Goal: Transaction & Acquisition: Purchase product/service

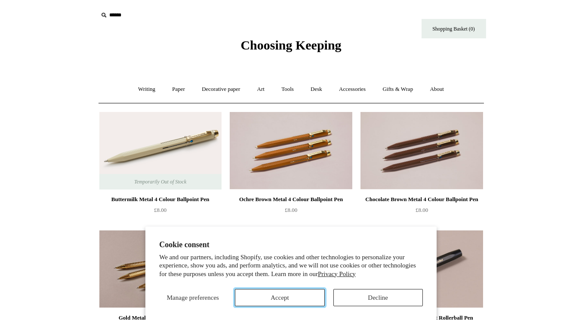
click at [300, 296] on button "Accept" at bounding box center [279, 297] width 89 height 17
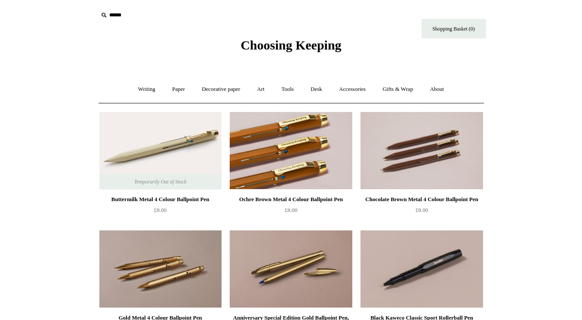
click at [299, 156] on img at bounding box center [291, 150] width 122 height 77
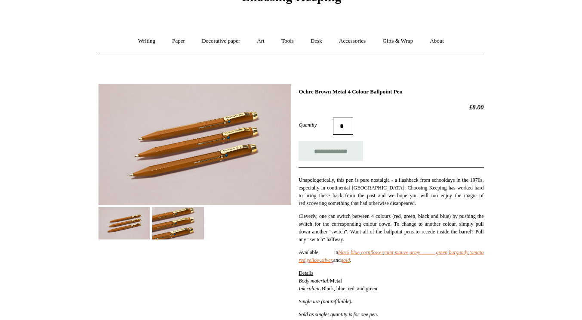
scroll to position [40, 0]
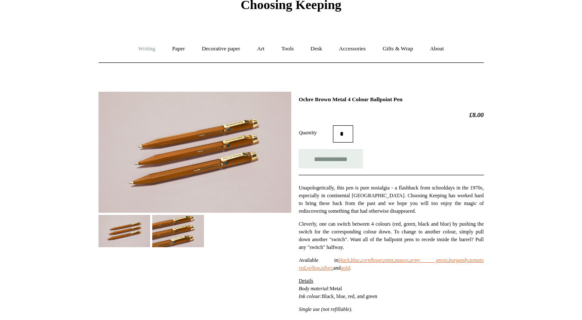
click at [144, 51] on link "Writing +" at bounding box center [146, 48] width 33 height 23
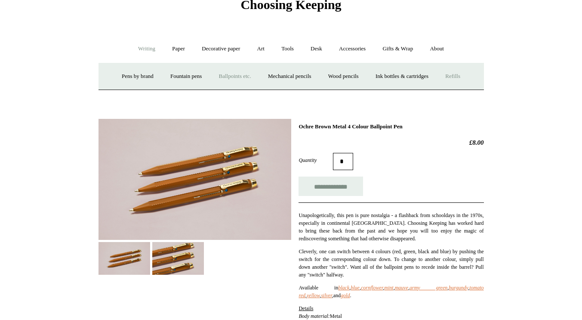
click at [468, 75] on link "Refills +" at bounding box center [452, 76] width 31 height 23
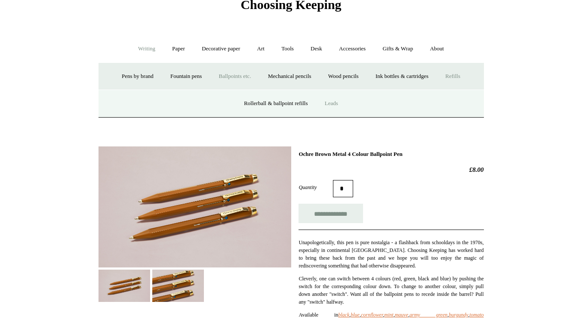
click at [336, 105] on link "Leads" at bounding box center [331, 103] width 29 height 23
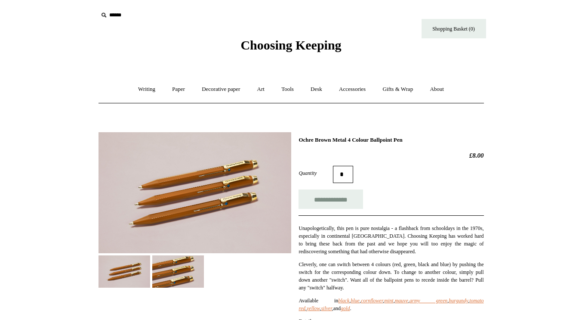
click at [176, 266] on img at bounding box center [178, 271] width 52 height 32
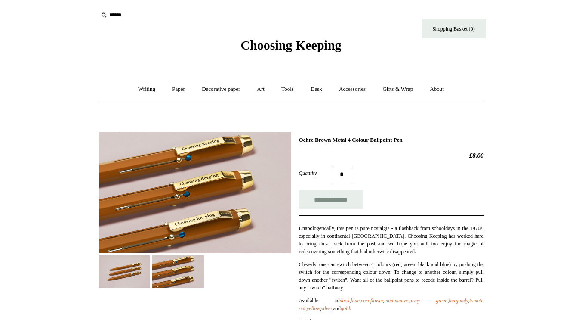
click at [124, 274] on img at bounding box center [125, 271] width 52 height 32
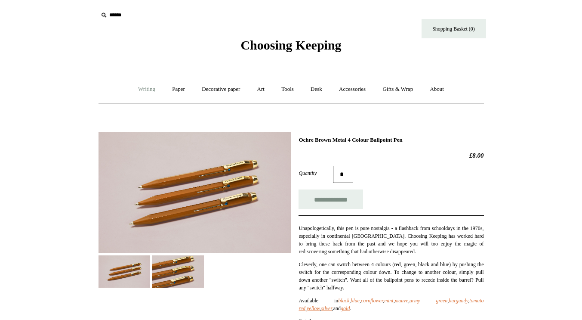
click at [139, 92] on link "Writing +" at bounding box center [146, 89] width 33 height 23
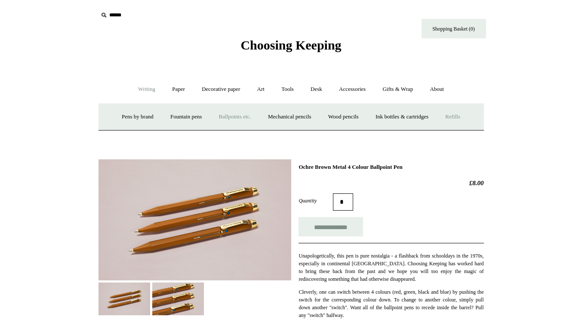
click at [464, 120] on link "Refills +" at bounding box center [452, 116] width 31 height 23
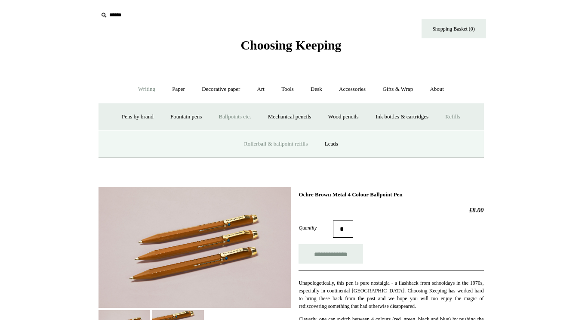
click at [305, 144] on link "Rollerball & ballpoint refills" at bounding box center [275, 143] width 79 height 23
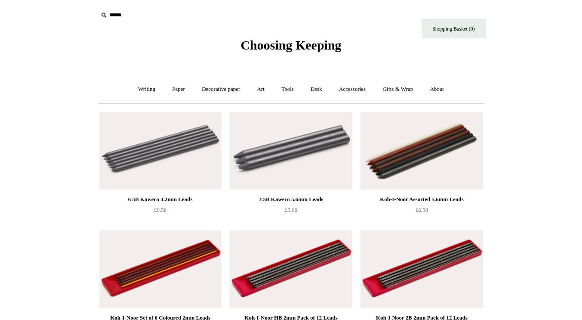
drag, startPoint x: 588, startPoint y: 95, endPoint x: 554, endPoint y: 47, distance: 58.5
click at [554, 47] on html "Menu Choosing Keeping * Shipping Information Shopping Basket (0) * ⤺ + +" at bounding box center [291, 303] width 582 height 606
click at [144, 90] on link "Writing +" at bounding box center [146, 89] width 33 height 23
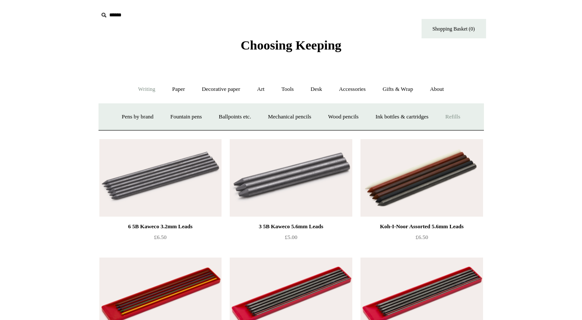
click at [467, 120] on link "Refills +" at bounding box center [452, 116] width 31 height 23
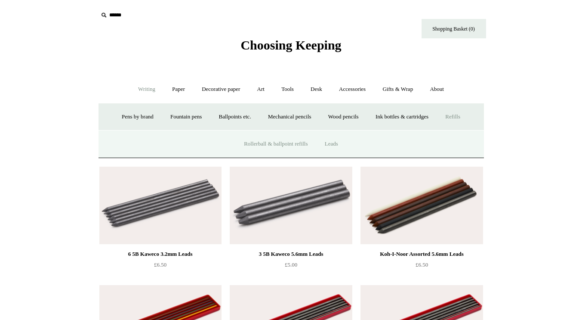
click at [277, 142] on link "Rollerball & ballpoint refills" at bounding box center [275, 143] width 79 height 23
